Goal: Transaction & Acquisition: Purchase product/service

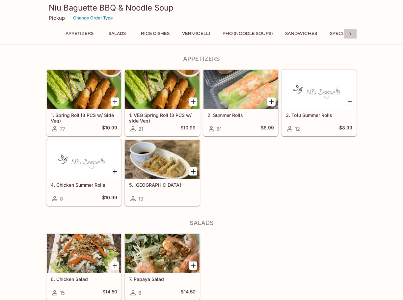
click at [347, 34] on icon at bounding box center [350, 34] width 7 height 7
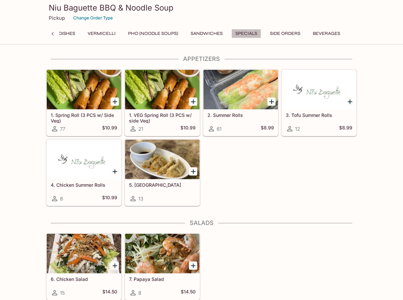
click at [241, 33] on button "Specials" at bounding box center [246, 33] width 30 height 9
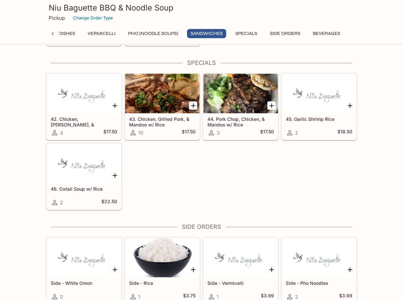
scroll to position [1123, 0]
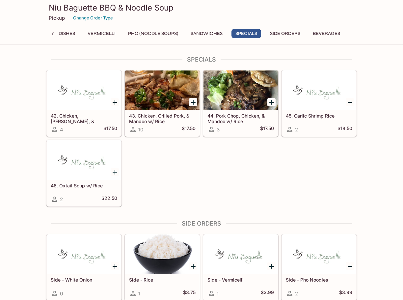
click at [83, 95] on div at bounding box center [84, 90] width 74 height 40
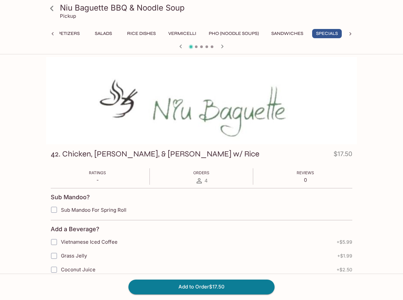
click at [49, 7] on icon at bounding box center [52, 9] width 12 height 12
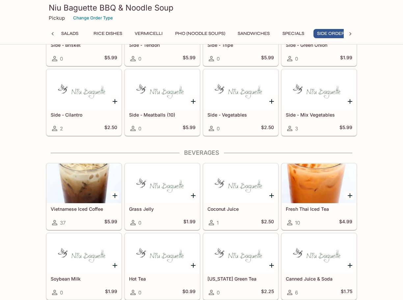
scroll to position [0, 57]
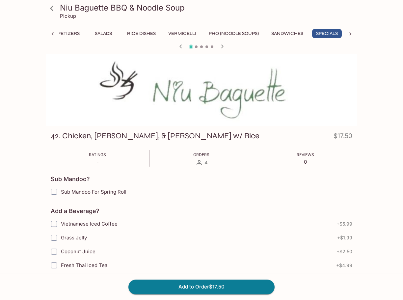
scroll to position [33, 0]
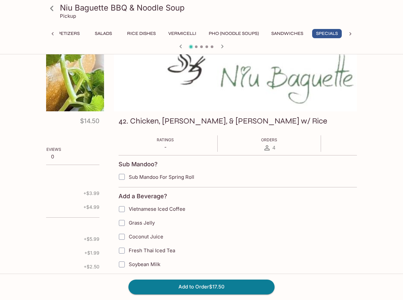
click at [256, 131] on div "42. Chicken, [PERSON_NAME], & Mandoo w/ Rice $17.50 Ratings - Orders 4 Reviews …" at bounding box center [269, 257] width 311 height 293
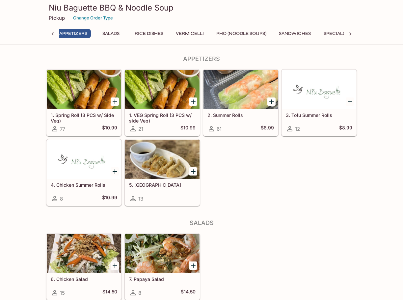
scroll to position [0, 3]
click at [338, 33] on button "Specials" at bounding box center [341, 33] width 30 height 9
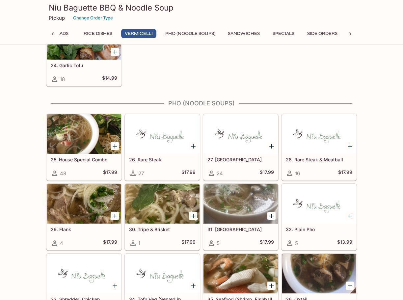
scroll to position [604, 0]
